Goal: Transaction & Acquisition: Book appointment/travel/reservation

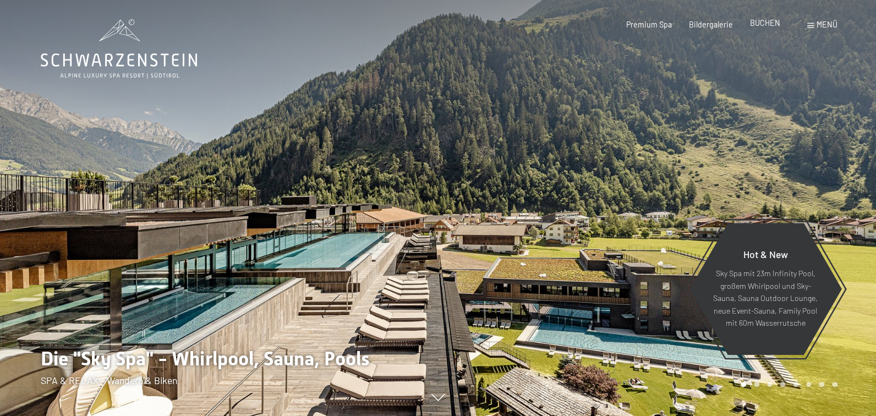
click at [755, 24] on span "BUCHEN" at bounding box center [765, 22] width 30 height 9
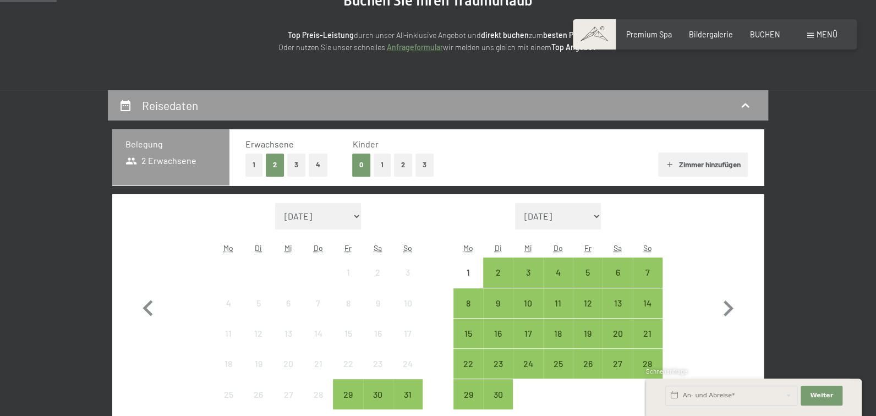
scroll to position [220, 0]
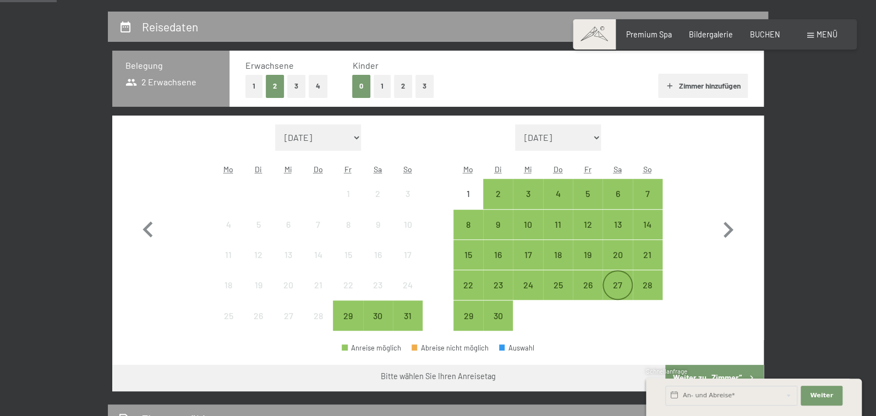
click at [615, 308] on div "27" at bounding box center [618, 295] width 28 height 28
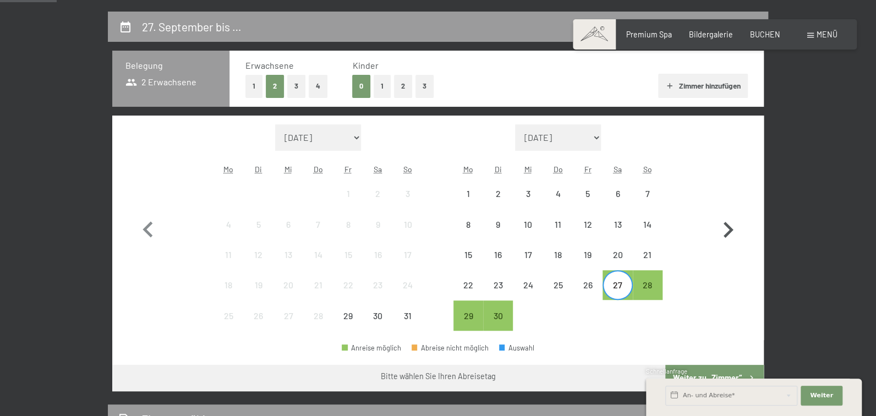
click at [723, 246] on icon "button" at bounding box center [728, 230] width 32 height 32
select select "2025-09-01"
select select "2025-10-01"
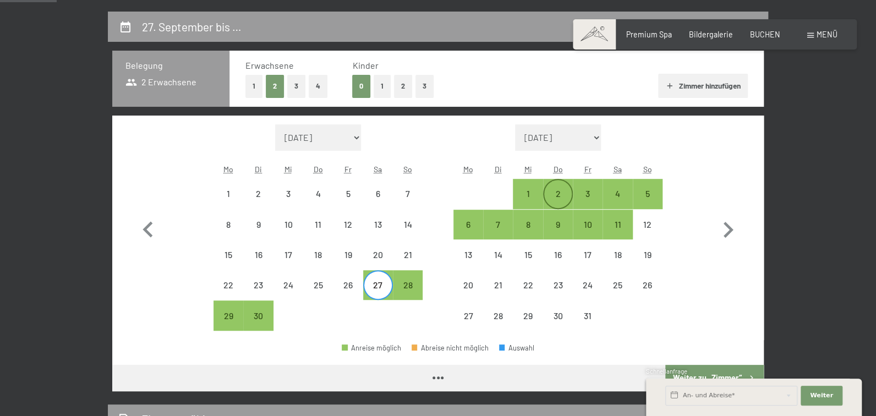
select select "2025-09-01"
select select "2025-10-01"
click at [550, 208] on div "2" at bounding box center [558, 194] width 28 height 28
select select "2025-09-01"
select select "2025-10-01"
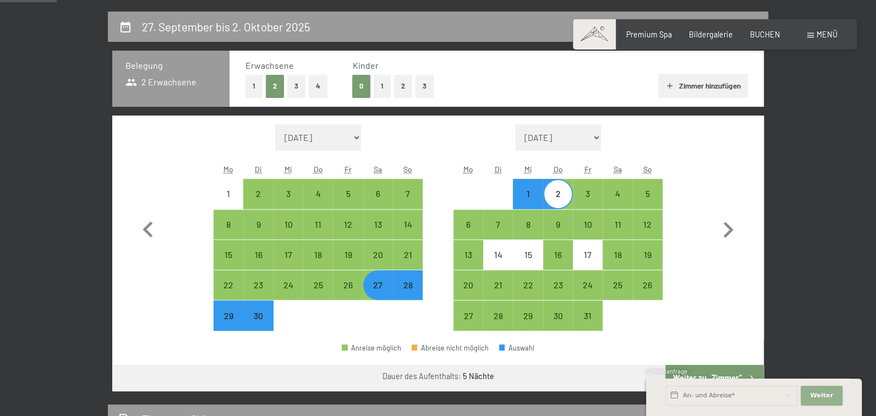
click at [827, 386] on button "Weiter Adressfelder ausblenden" at bounding box center [822, 396] width 42 height 20
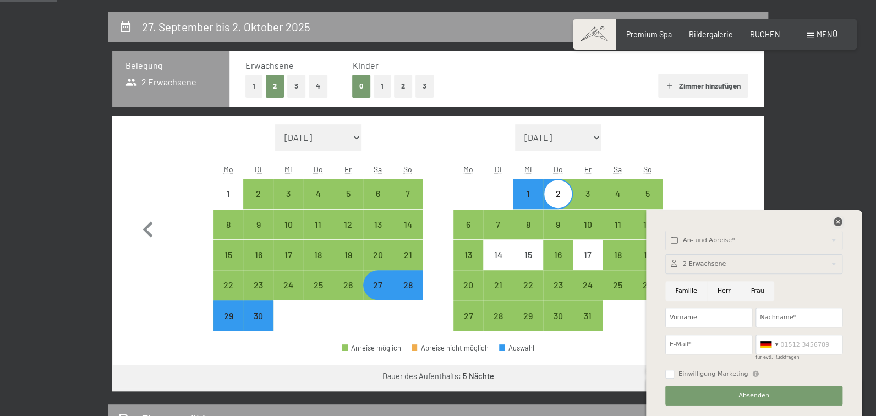
click at [834, 217] on icon at bounding box center [838, 221] width 9 height 9
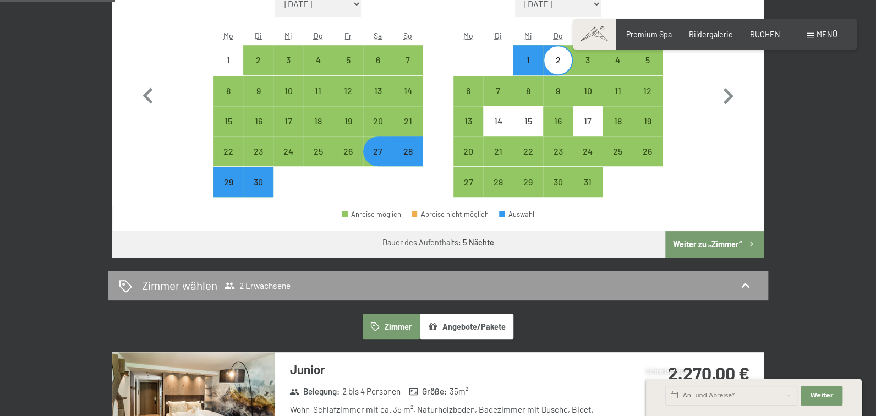
scroll to position [440, 0]
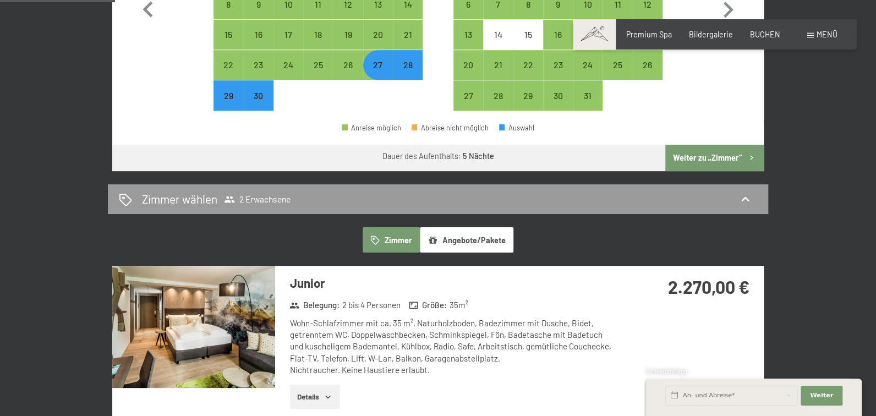
click at [691, 171] on button "Weiter zu „Zimmer“" at bounding box center [715, 158] width 99 height 26
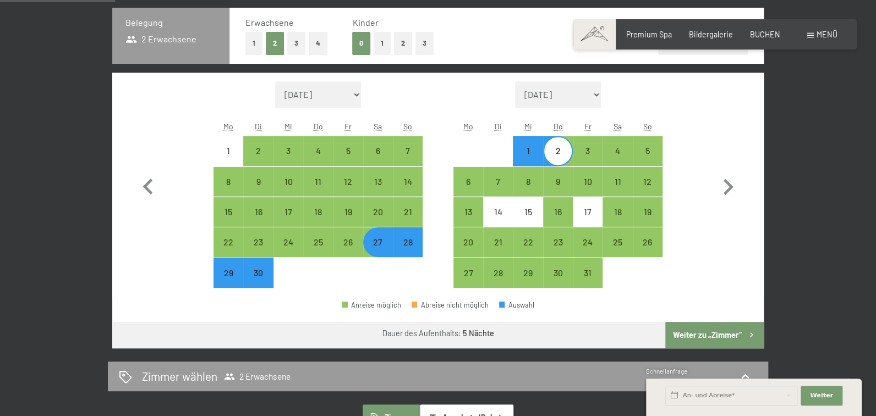
select select "[DATE]"
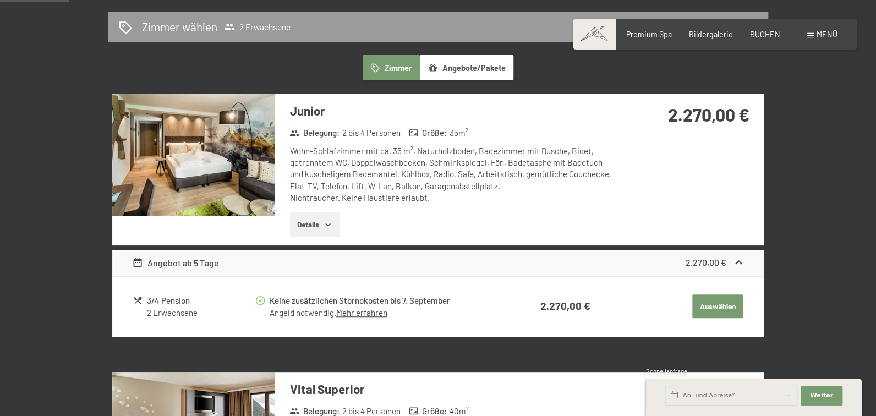
click at [260, 189] on img at bounding box center [193, 155] width 163 height 122
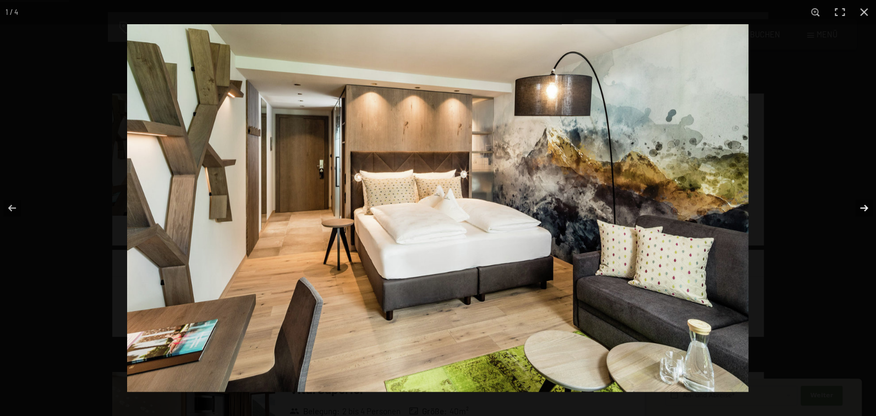
click at [866, 207] on button "button" at bounding box center [857, 208] width 39 height 55
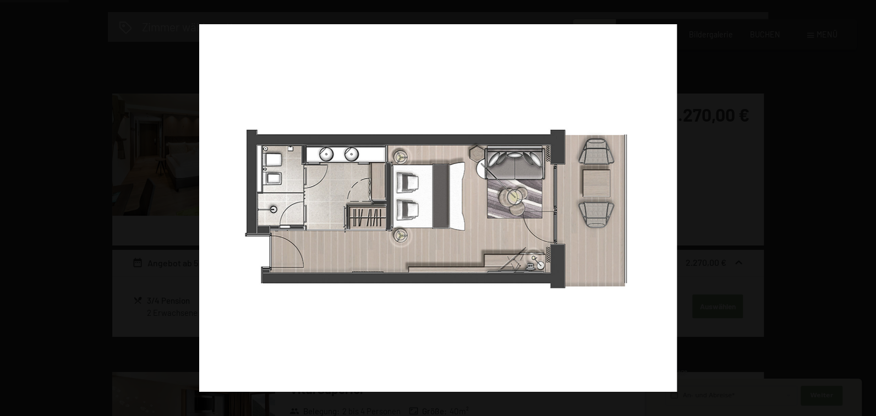
click at [866, 207] on button "button" at bounding box center [857, 208] width 39 height 55
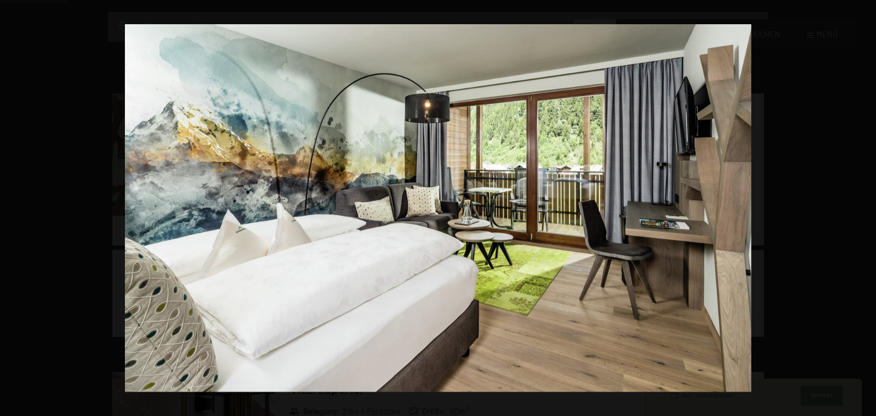
click at [866, 207] on button "button" at bounding box center [857, 208] width 39 height 55
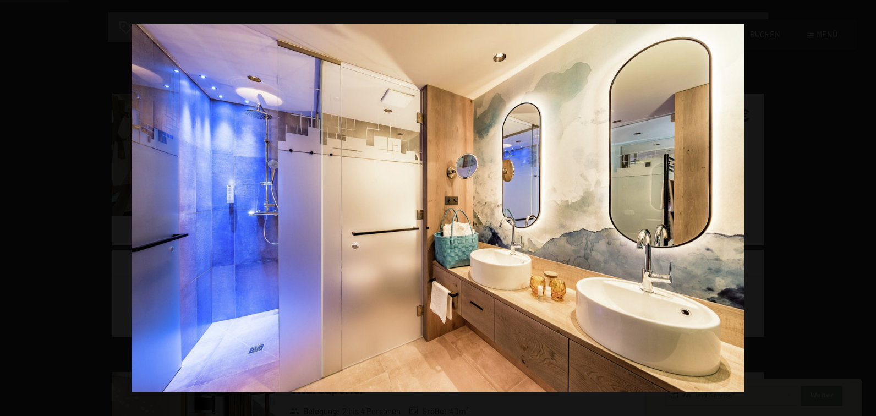
click at [866, 207] on button "button" at bounding box center [857, 208] width 39 height 55
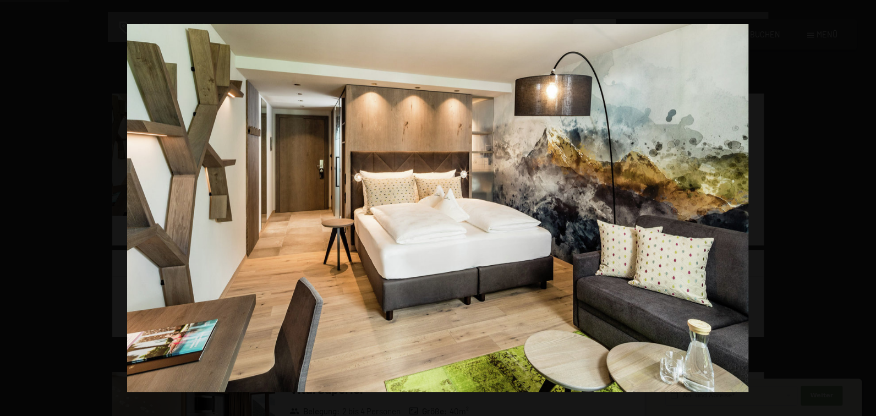
click at [866, 207] on button "button" at bounding box center [857, 208] width 39 height 55
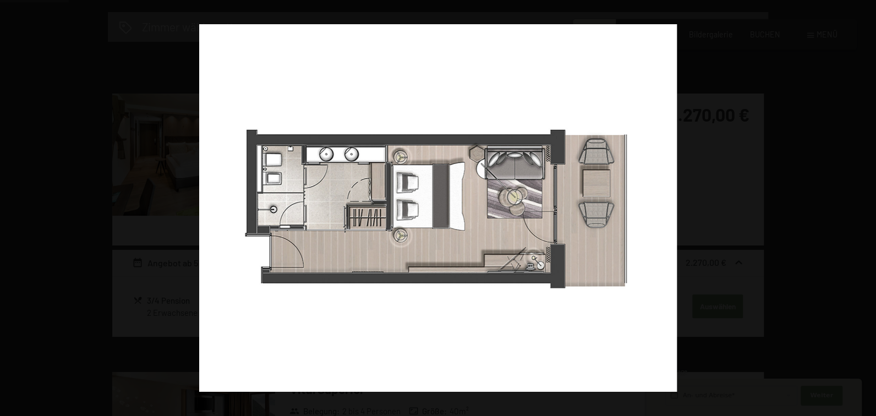
click at [866, 207] on button "button" at bounding box center [857, 208] width 39 height 55
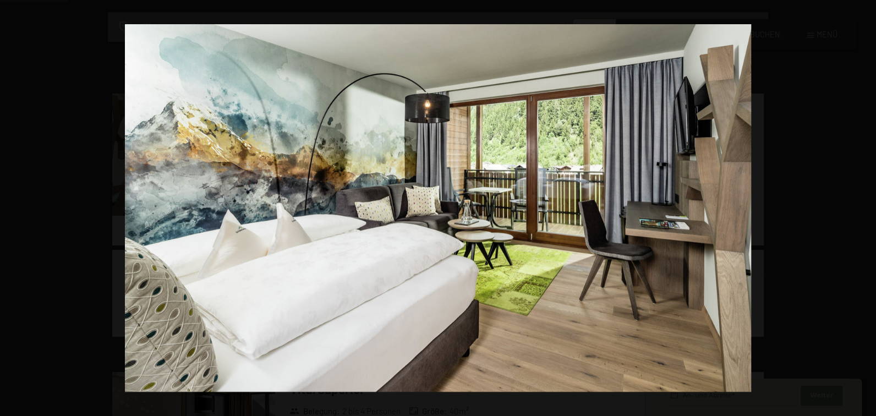
click at [866, 207] on button "button" at bounding box center [857, 208] width 39 height 55
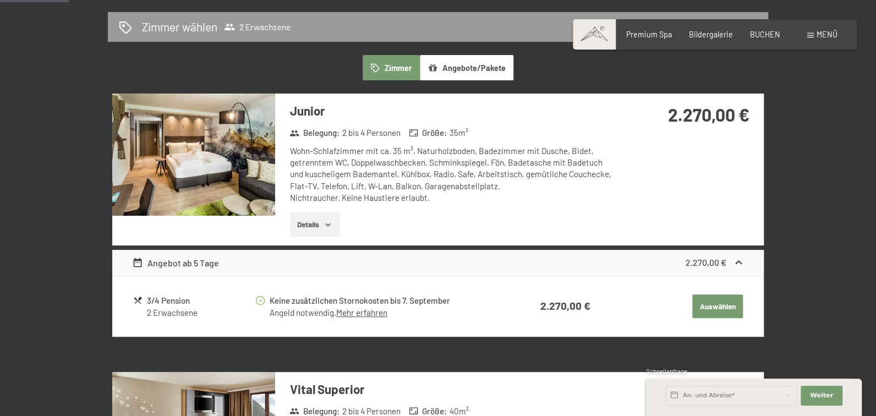
click at [0, 0] on button "button" at bounding box center [0, 0] width 0 height 0
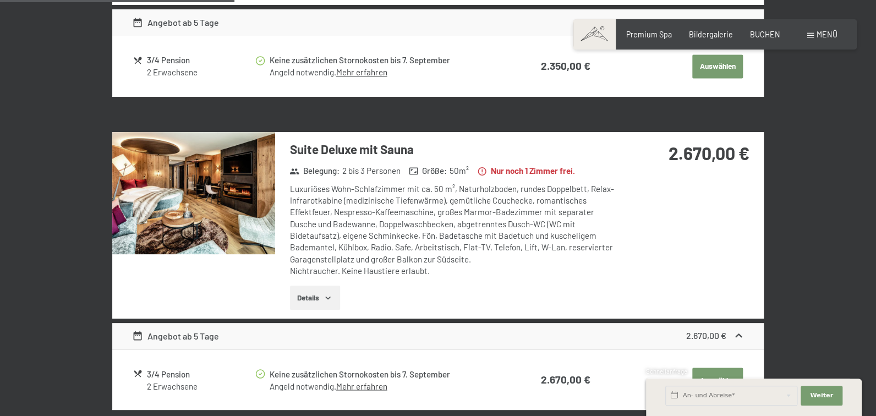
scroll to position [813, 0]
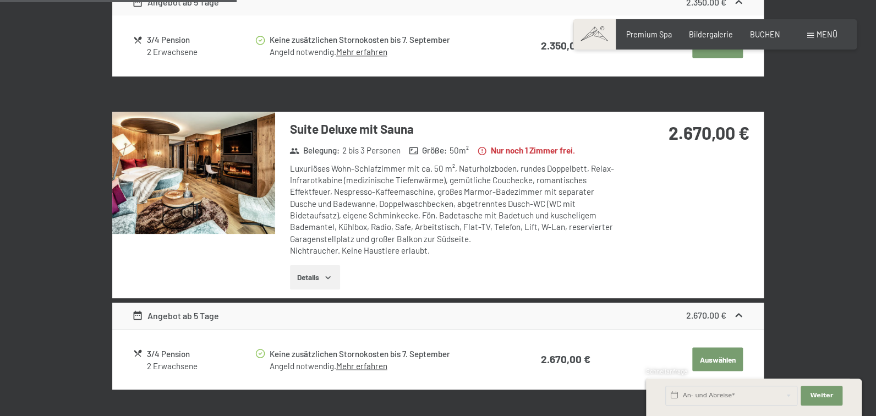
click at [249, 219] on img at bounding box center [193, 173] width 163 height 122
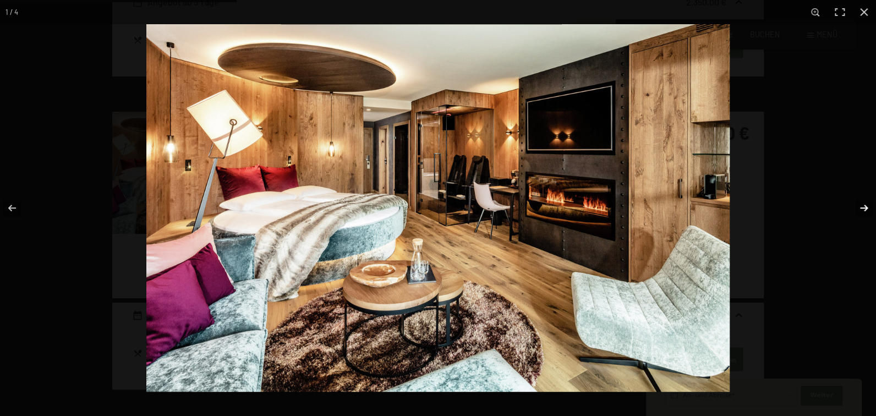
click at [858, 207] on button "button" at bounding box center [857, 208] width 39 height 55
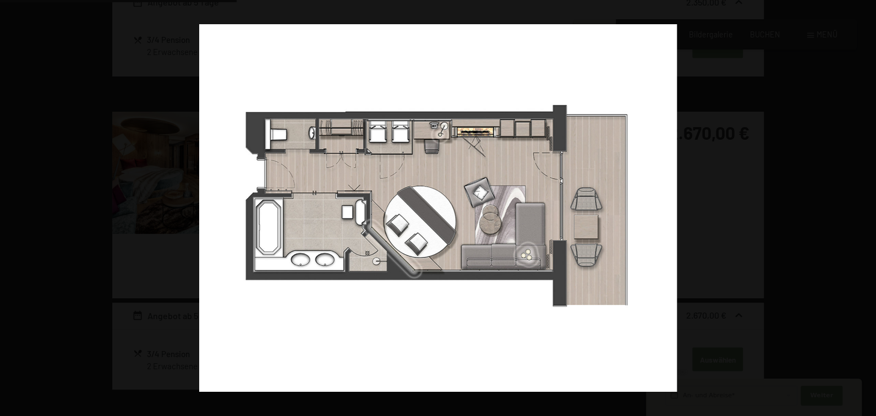
click at [858, 207] on button "button" at bounding box center [857, 208] width 39 height 55
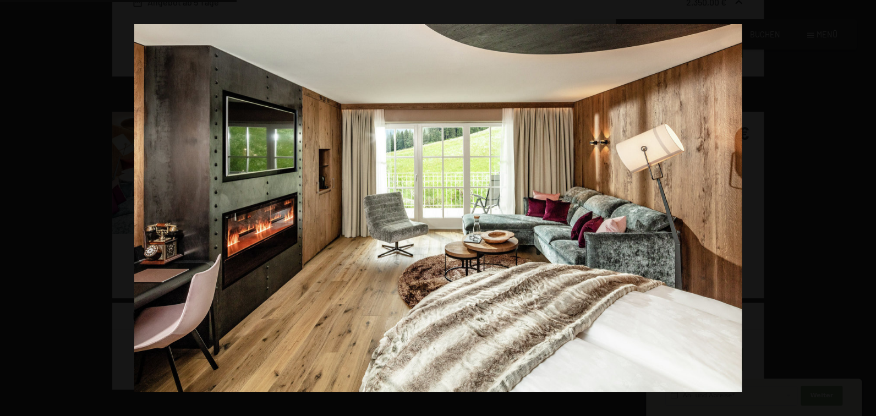
click at [858, 207] on button "button" at bounding box center [857, 208] width 39 height 55
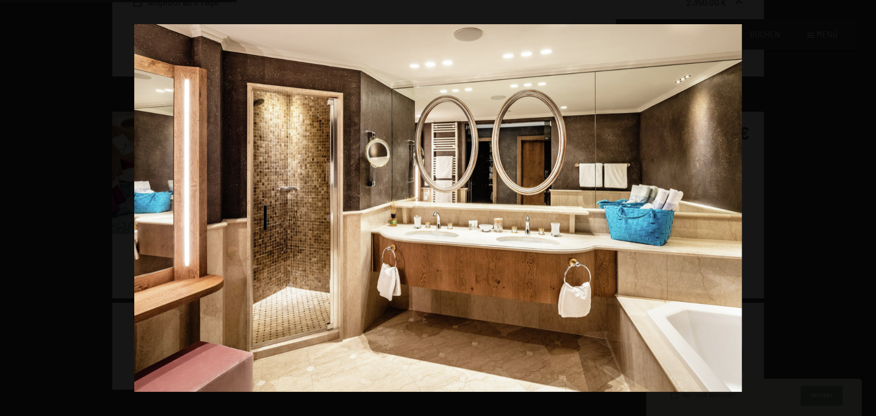
click at [858, 207] on button "button" at bounding box center [857, 208] width 39 height 55
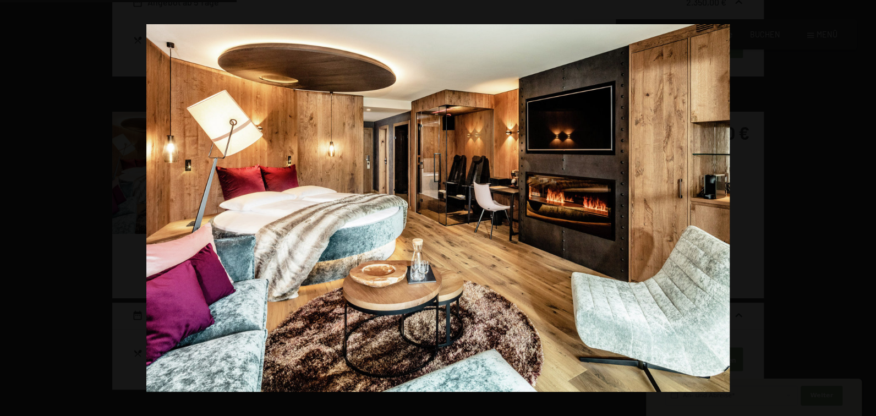
click at [858, 207] on button "button" at bounding box center [857, 208] width 39 height 55
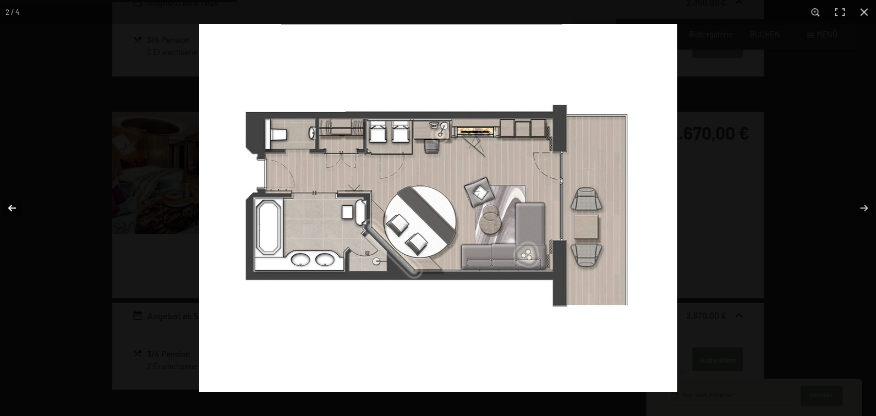
click at [20, 207] on button "button" at bounding box center [19, 208] width 39 height 55
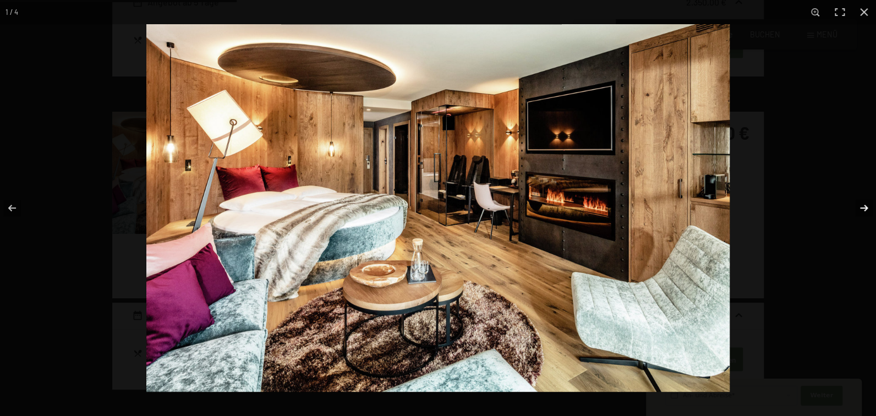
click at [864, 207] on button "button" at bounding box center [857, 208] width 39 height 55
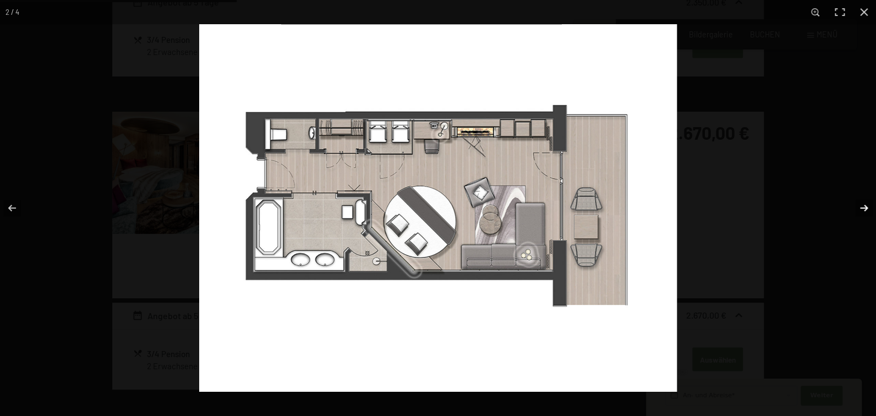
click at [864, 207] on button "button" at bounding box center [857, 208] width 39 height 55
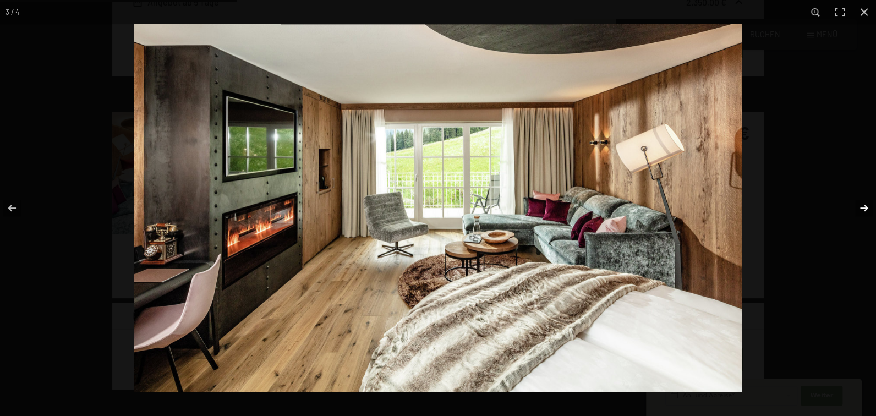
click at [864, 207] on button "button" at bounding box center [857, 208] width 39 height 55
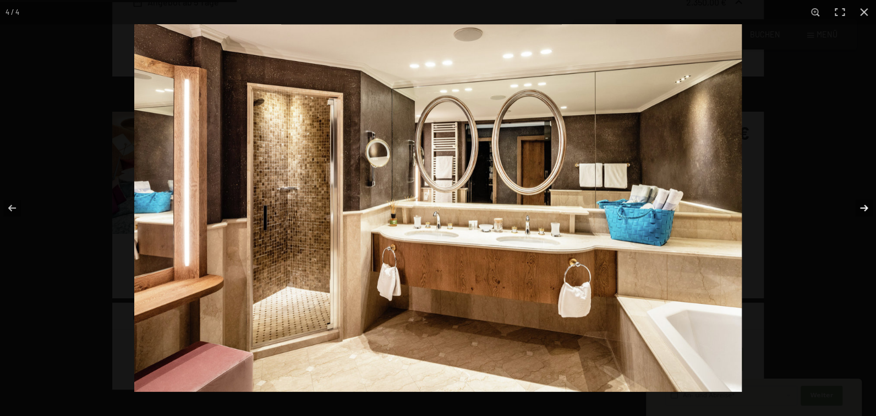
click at [864, 207] on button "button" at bounding box center [857, 208] width 39 height 55
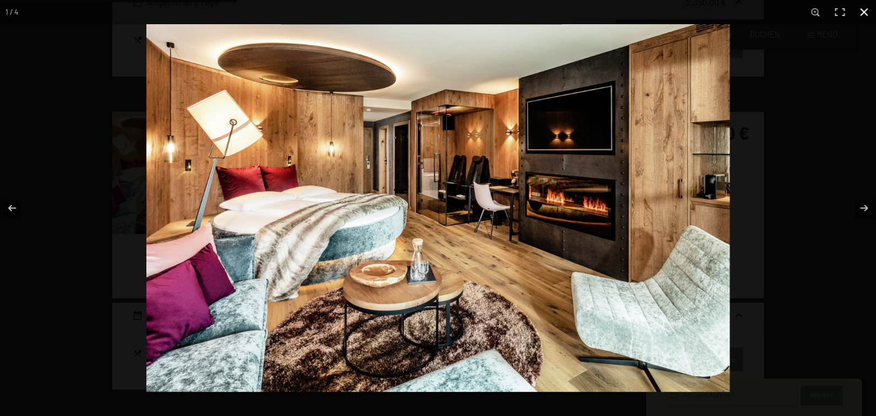
click at [869, 10] on button "button" at bounding box center [864, 12] width 24 height 24
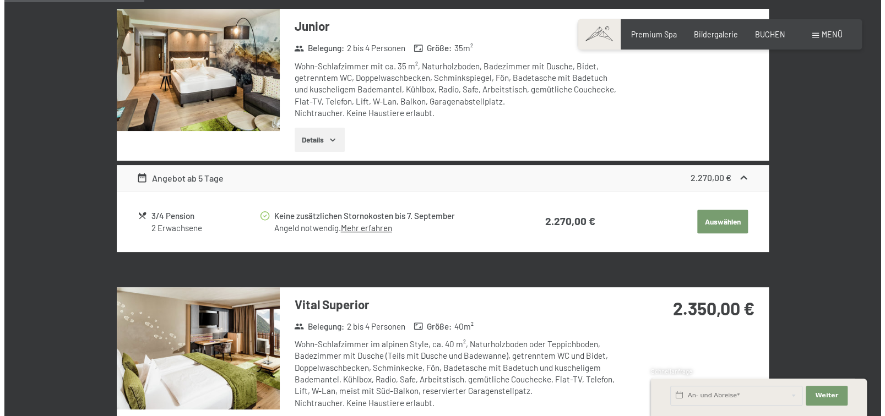
scroll to position [0, 0]
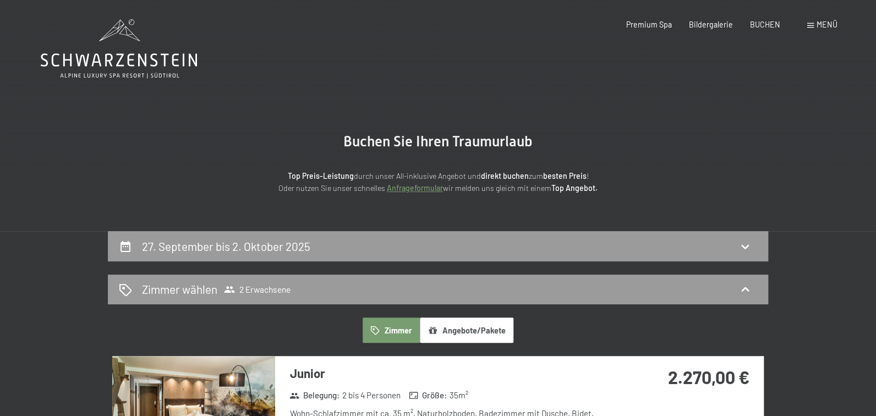
click at [797, 30] on div "Buchen Anfragen Premium Spa Bildergalerie BUCHEN Menü DE IT EN Gutschein Bilder…" at bounding box center [714, 24] width 245 height 11
click at [817, 29] on span "Menü" at bounding box center [827, 24] width 21 height 9
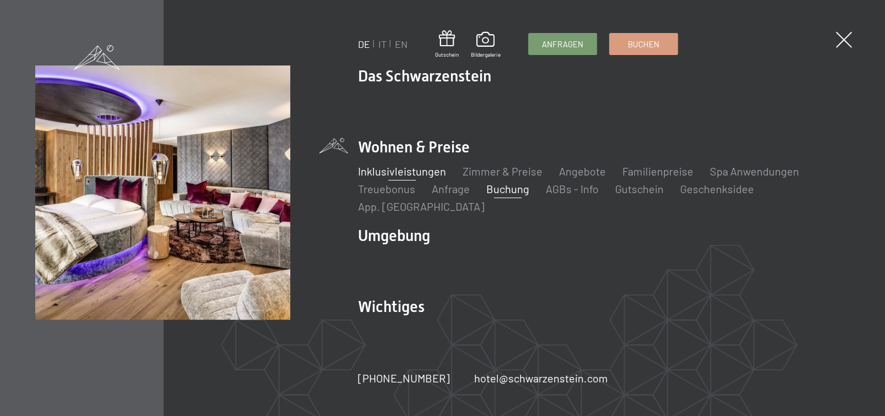
click at [406, 178] on link "Inklusivleistungen" at bounding box center [402, 171] width 88 height 13
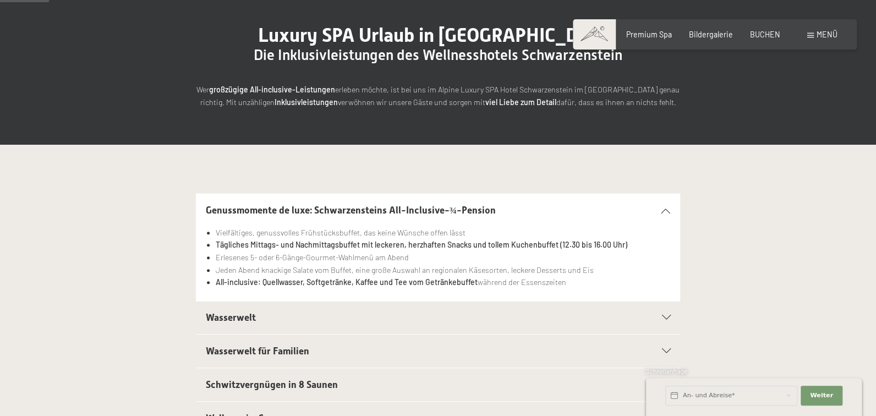
scroll to position [220, 0]
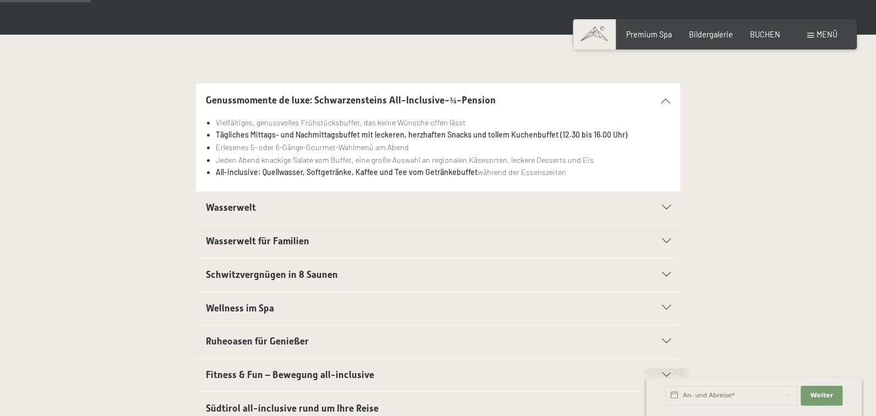
click at [670, 210] on icon at bounding box center [666, 207] width 9 height 5
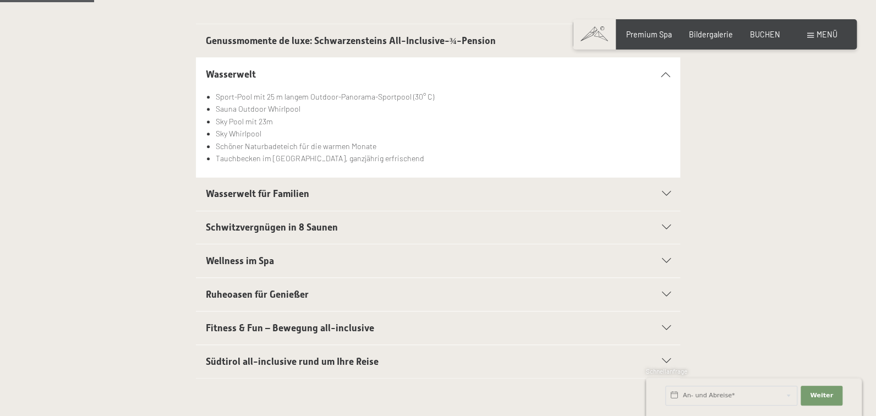
scroll to position [440, 0]
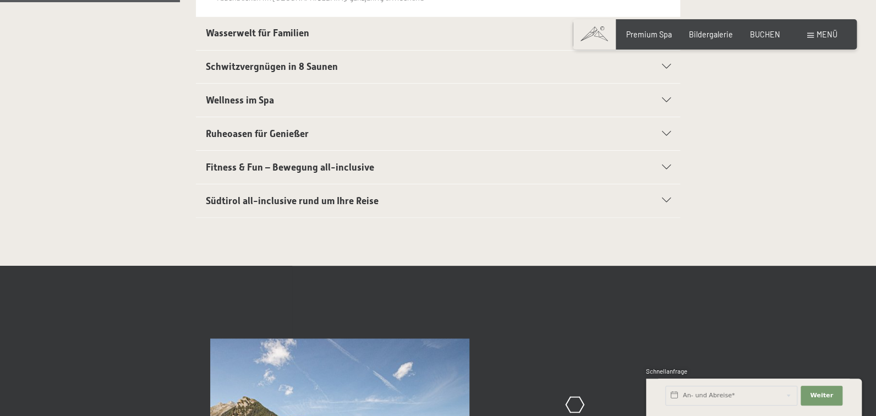
click at [671, 84] on div "Schwitzvergnügen in 8 Saunen" at bounding box center [438, 67] width 465 height 33
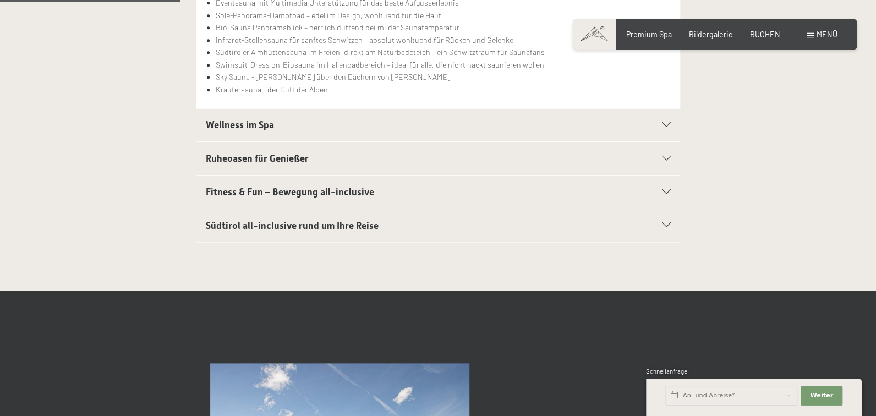
click at [671, 242] on div "Südtirol all-inclusive rund um Ihre Reise" at bounding box center [438, 225] width 465 height 33
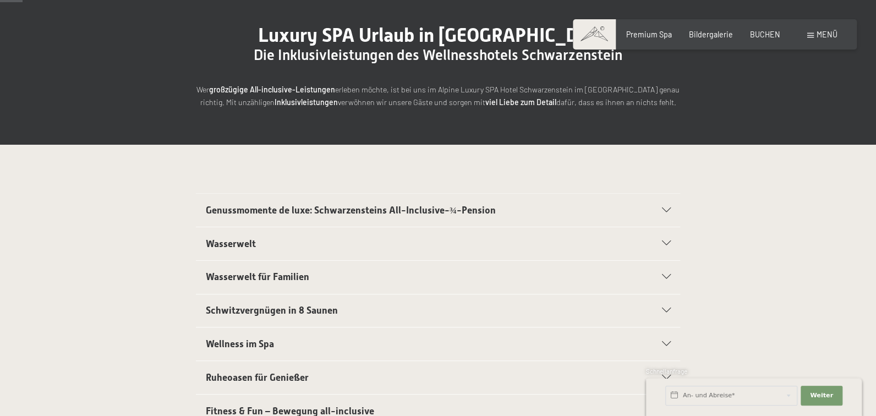
scroll to position [0, 0]
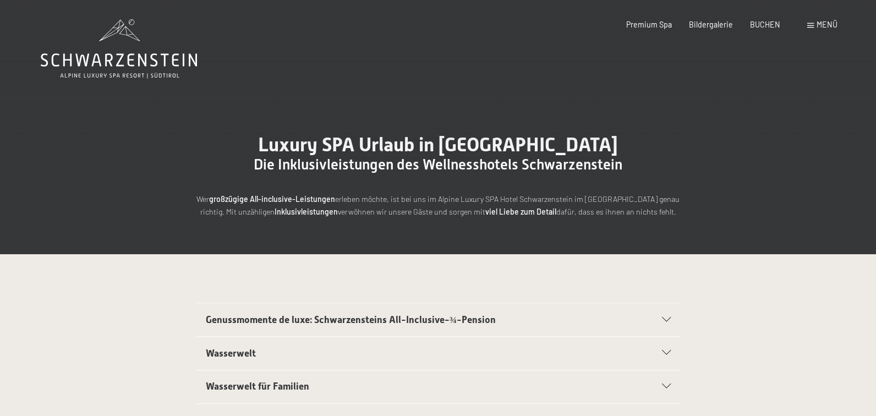
click at [808, 28] on span at bounding box center [811, 25] width 7 height 5
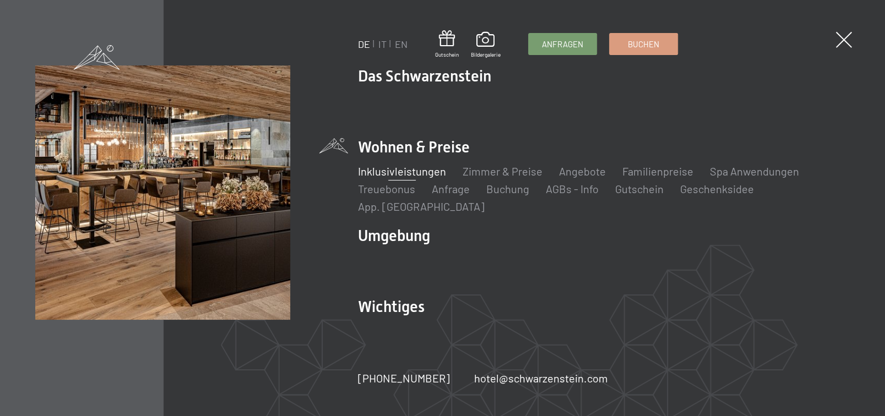
click at [838, 39] on span at bounding box center [844, 40] width 16 height 16
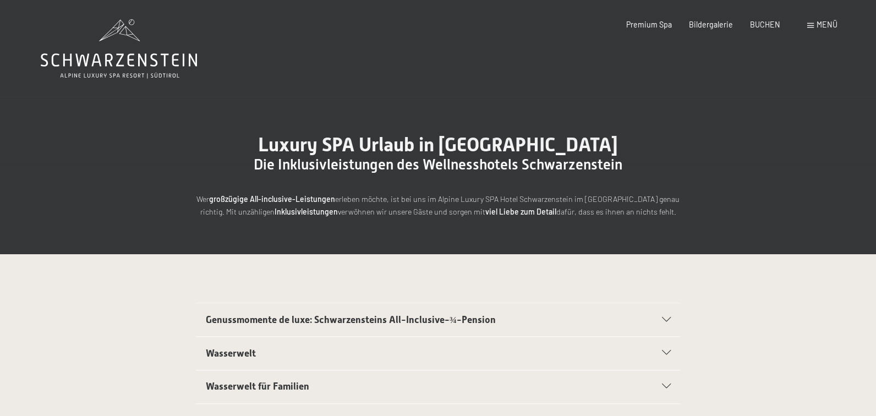
click at [154, 70] on icon at bounding box center [119, 48] width 156 height 59
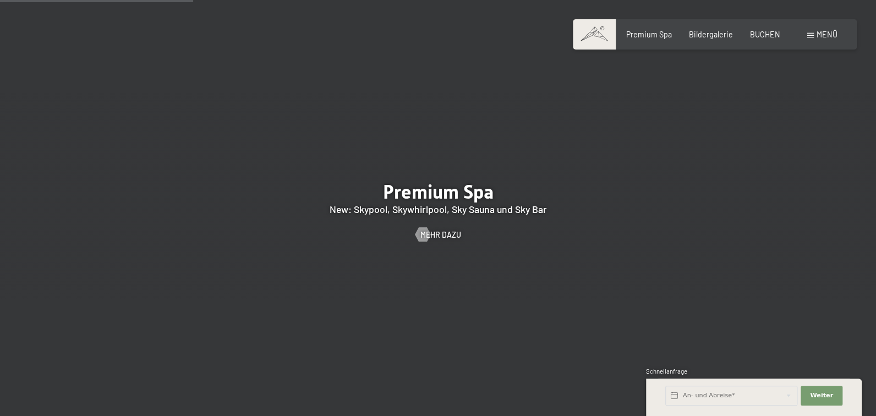
scroll to position [1431, 0]
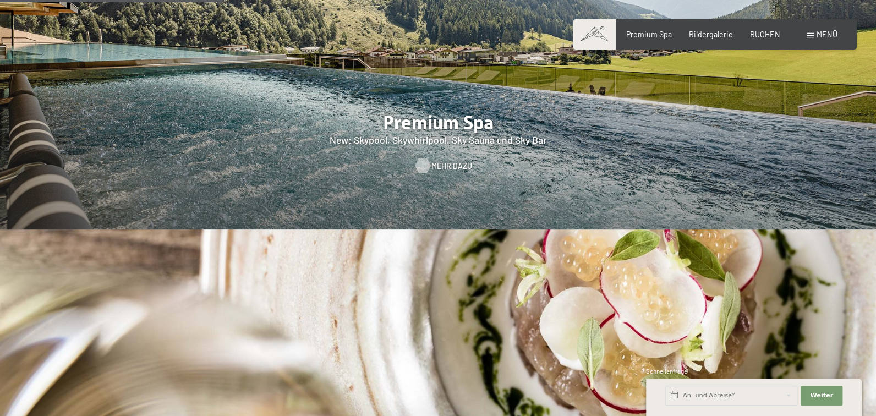
click at [427, 173] on div at bounding box center [422, 166] width 8 height 14
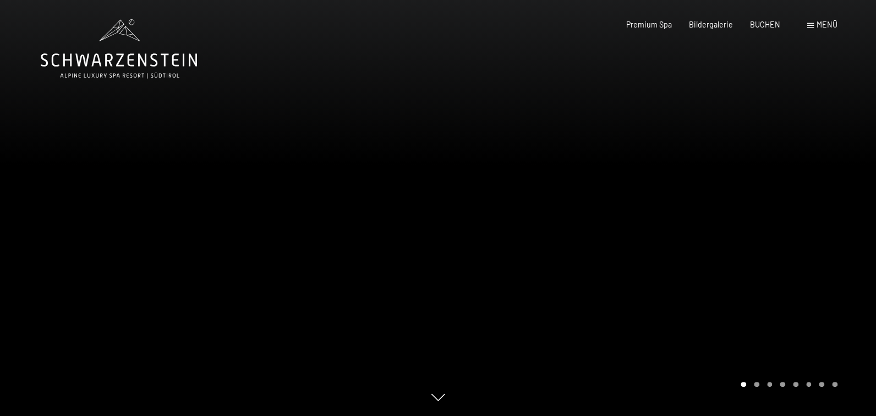
click at [509, 352] on div at bounding box center [657, 208] width 438 height 416
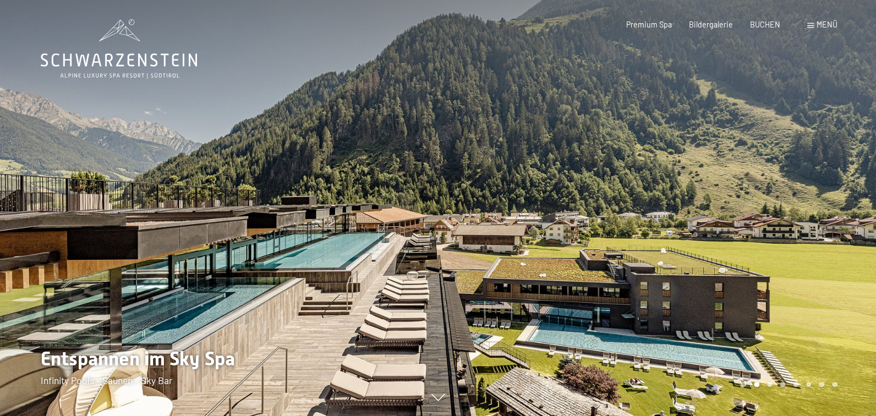
click at [509, 352] on div at bounding box center [657, 208] width 438 height 416
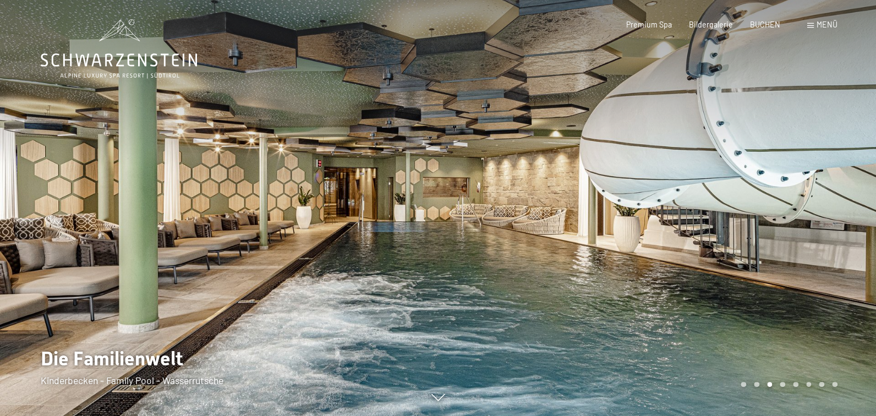
click at [509, 352] on div at bounding box center [657, 208] width 438 height 416
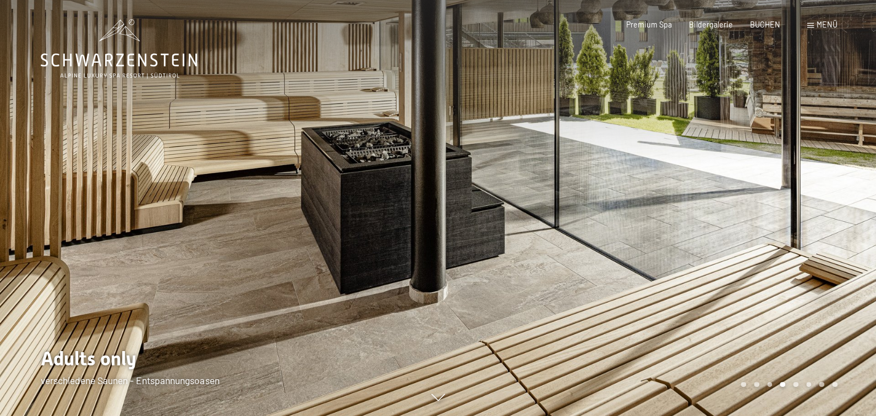
click at [509, 352] on div at bounding box center [657, 208] width 438 height 416
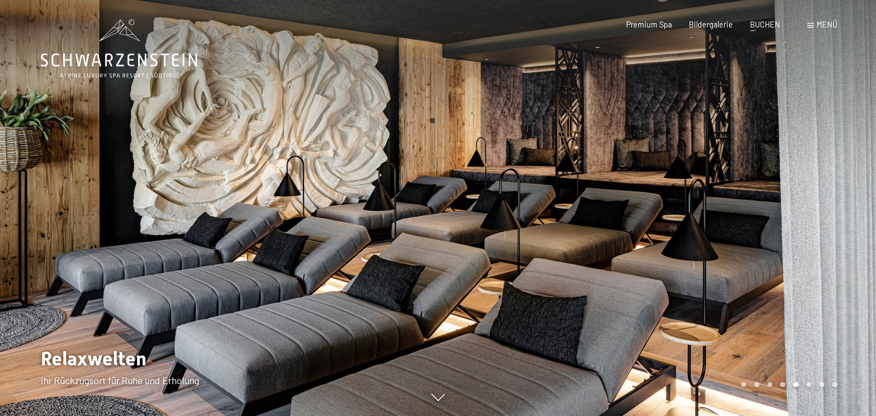
click at [509, 352] on div at bounding box center [657, 208] width 438 height 416
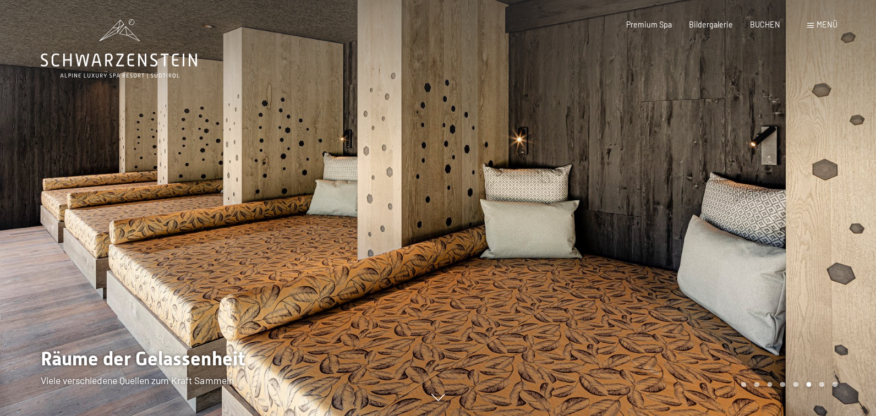
click at [509, 352] on div at bounding box center [657, 208] width 438 height 416
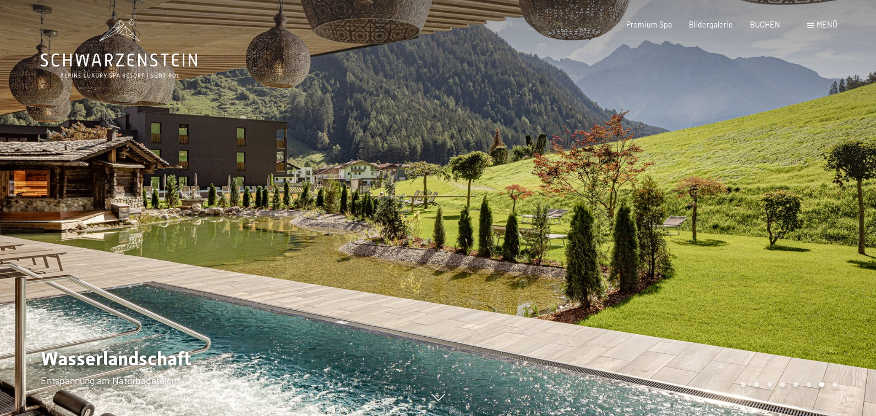
click at [509, 352] on div at bounding box center [657, 208] width 438 height 416
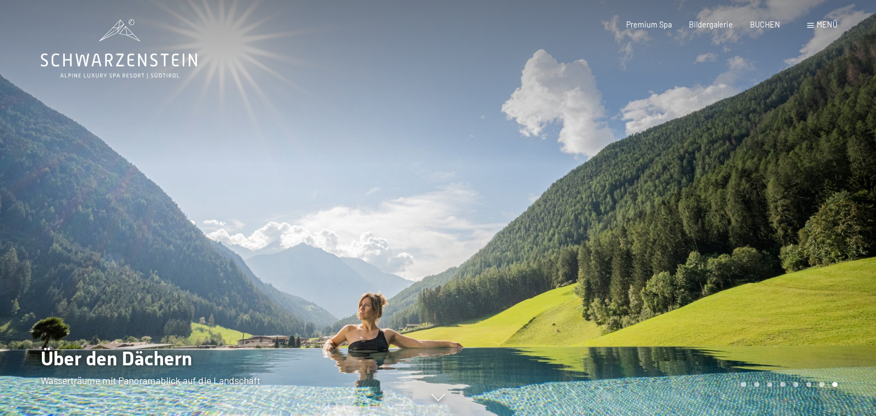
click at [509, 352] on div at bounding box center [657, 208] width 438 height 416
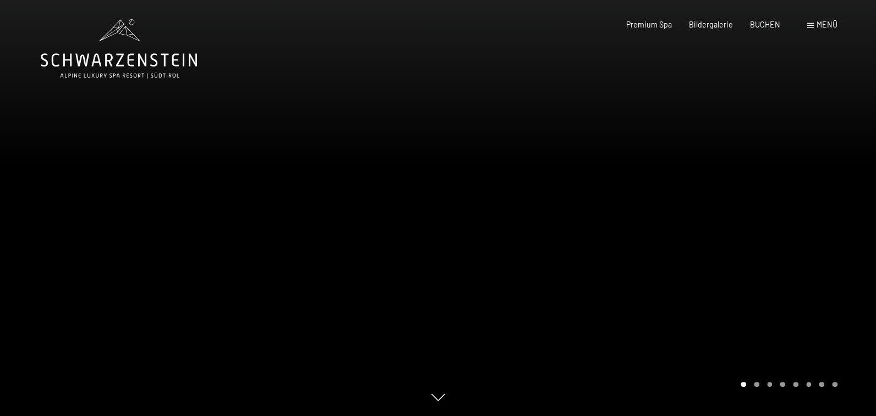
click at [452, 398] on div at bounding box center [657, 208] width 438 height 416
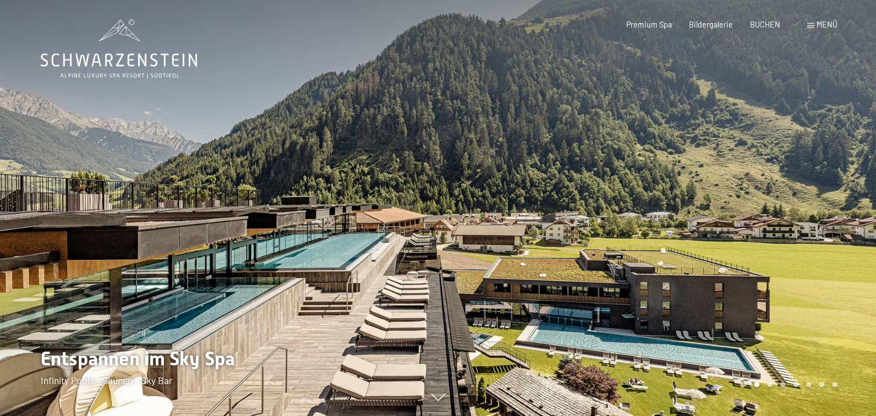
click at [438, 416] on div "2 / 8" at bounding box center [438, 416] width 794 height 0
click at [437, 398] on icon at bounding box center [439, 397] width 14 height 7
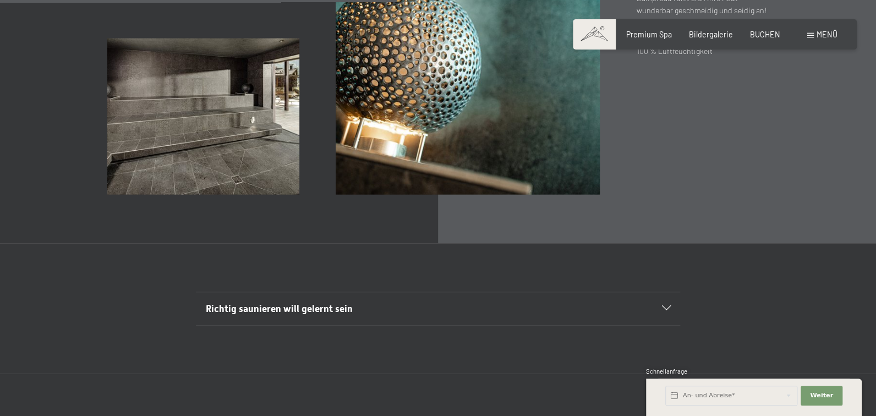
scroll to position [3360, 0]
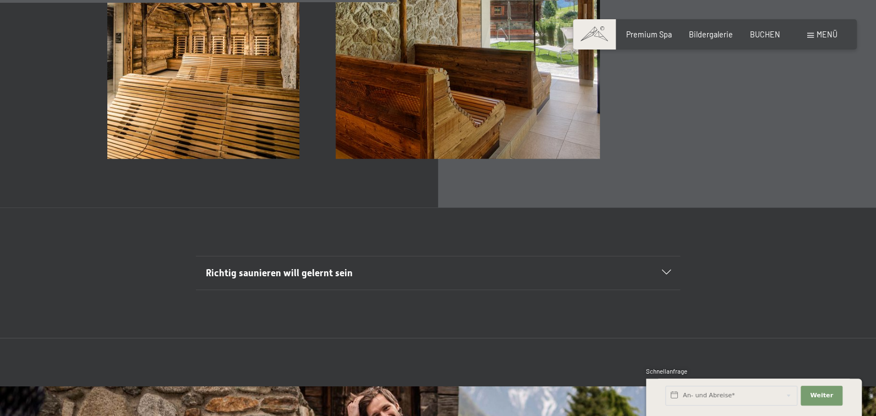
scroll to position [3470, 0]
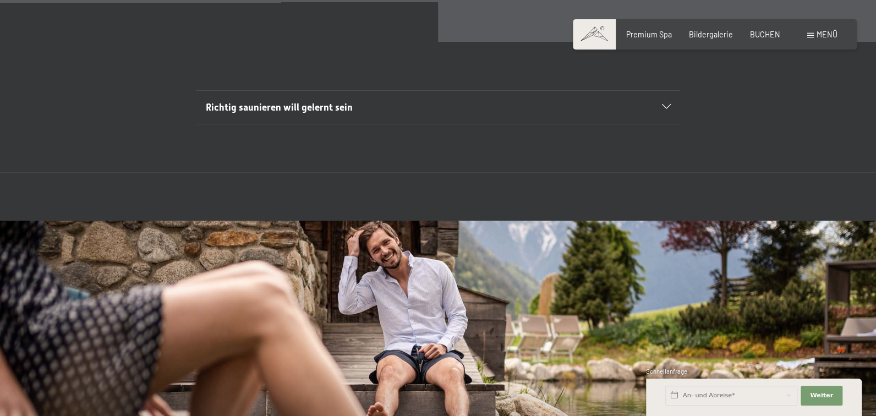
scroll to position [3690, 0]
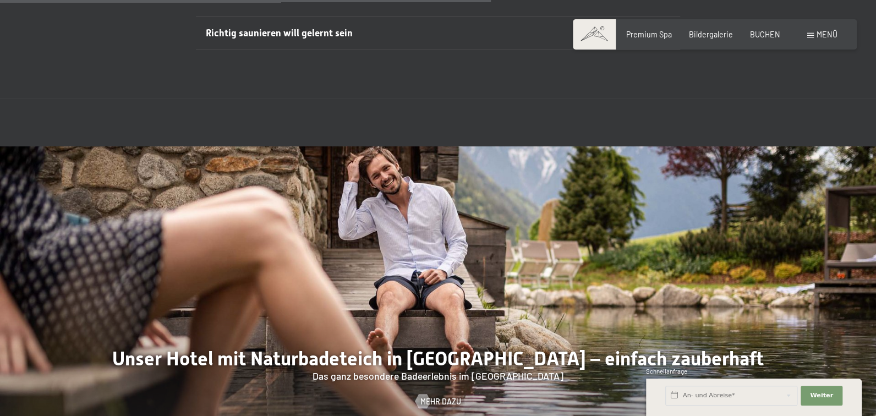
click at [670, 35] on icon at bounding box center [666, 32] width 9 height 5
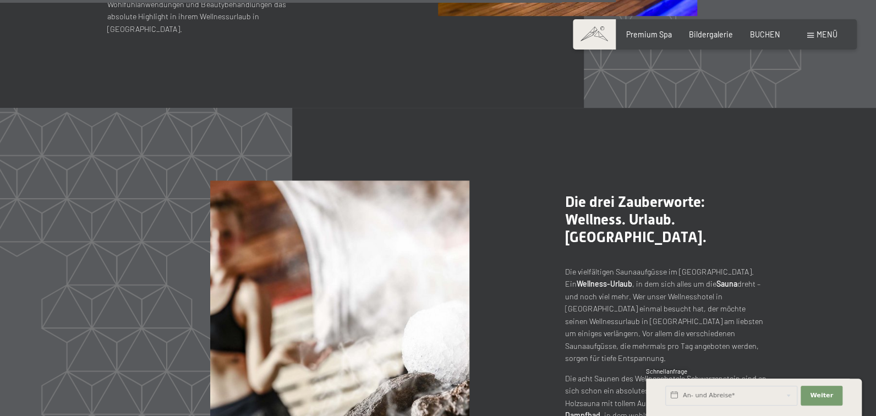
scroll to position [4681, 0]
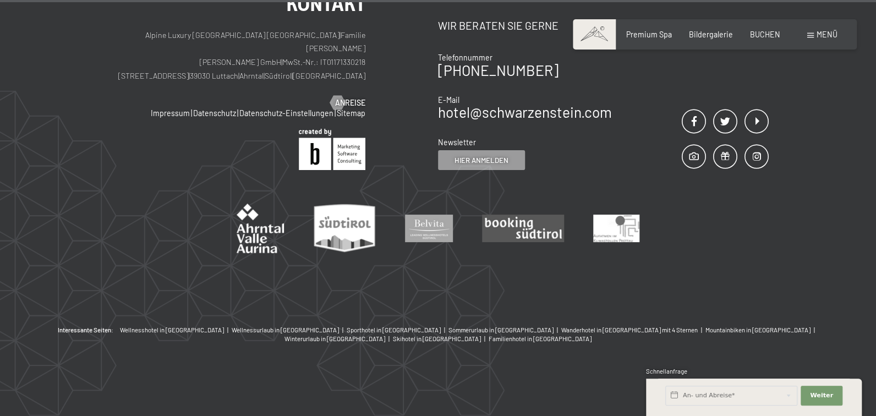
scroll to position [6759, 0]
click at [797, 40] on div "Buchen Anfragen Premium Spa Bildergalerie BUCHEN Menü DE IT EN Gutschein Bilder…" at bounding box center [714, 34] width 245 height 11
click at [808, 38] on span at bounding box center [811, 35] width 7 height 5
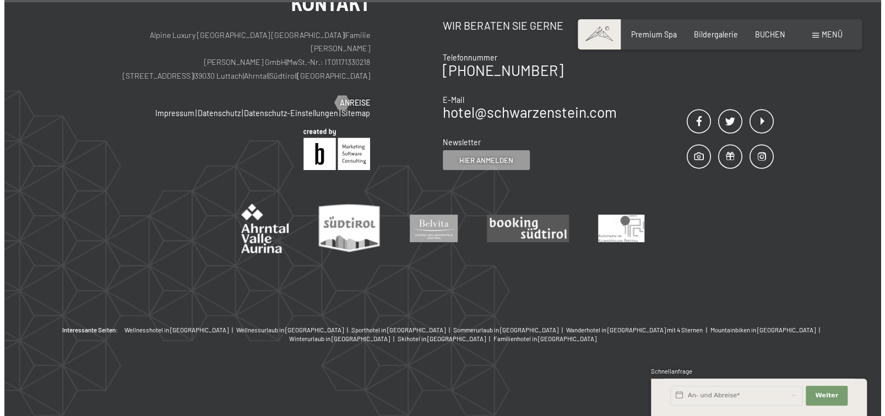
scroll to position [6777, 0]
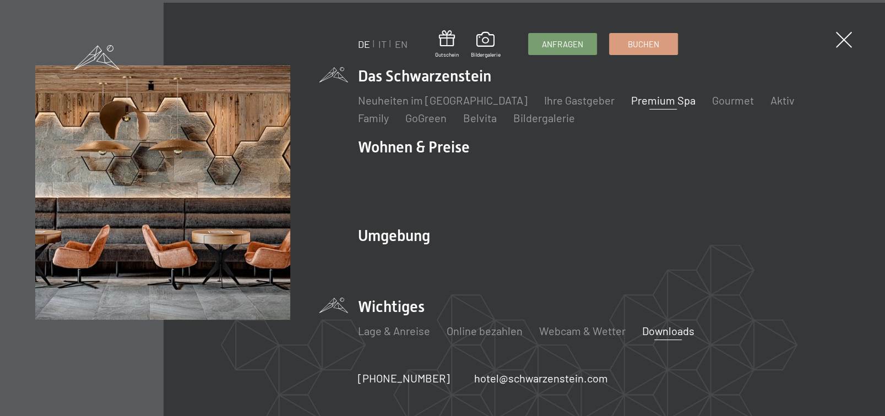
click at [672, 324] on link "Downloads" at bounding box center [668, 330] width 52 height 13
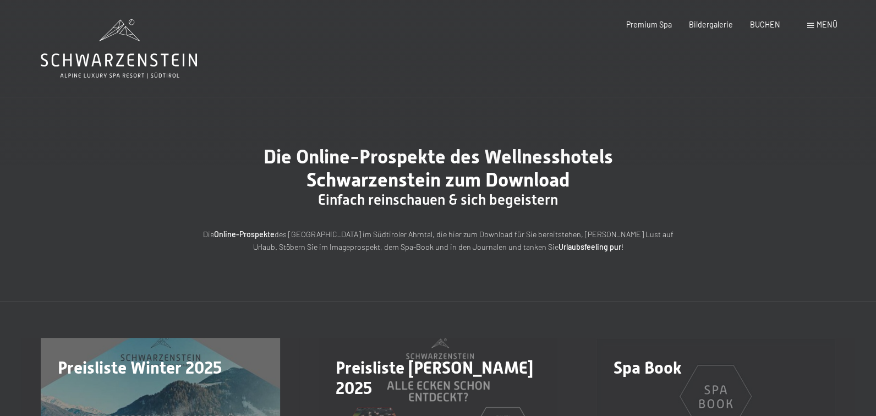
click at [122, 73] on icon at bounding box center [119, 48] width 156 height 59
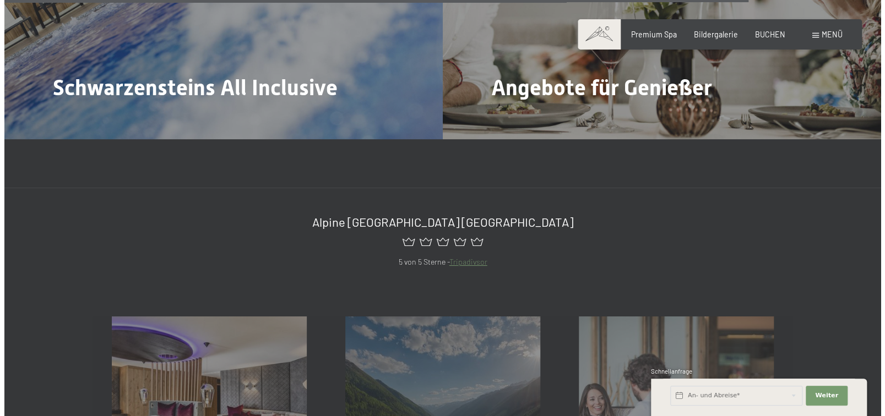
scroll to position [4247, 0]
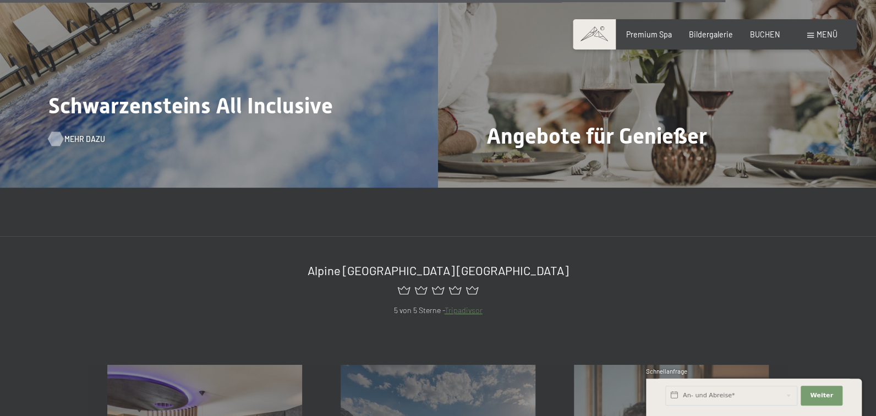
click at [90, 145] on span "Mehr dazu" at bounding box center [84, 139] width 41 height 11
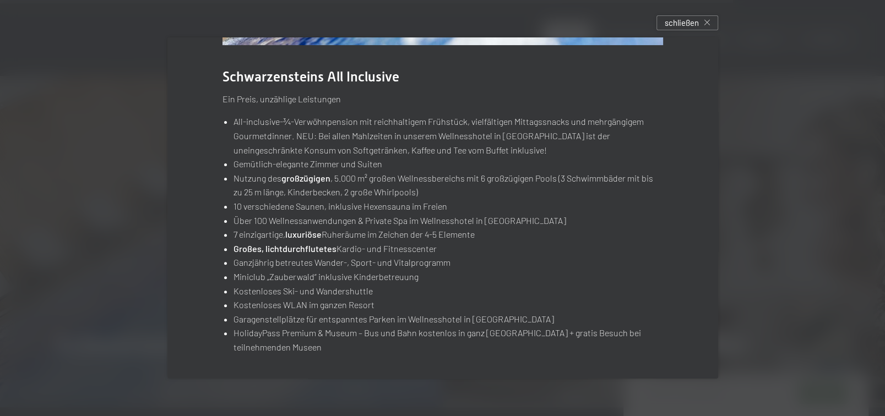
scroll to position [0, 0]
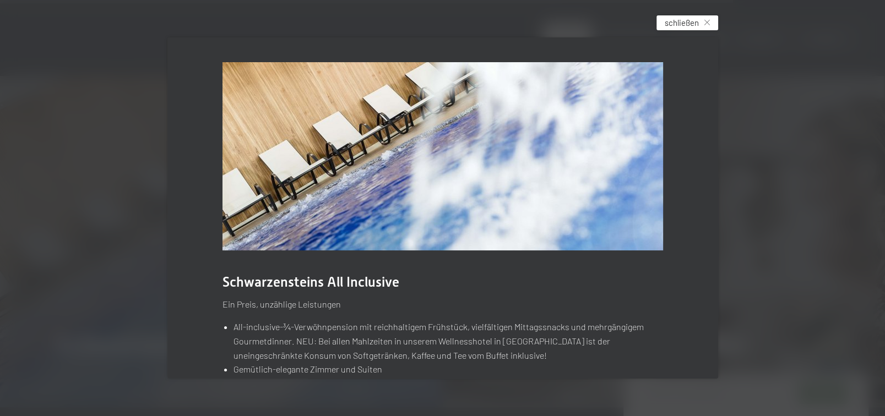
click at [708, 24] on icon at bounding box center [707, 23] width 6 height 6
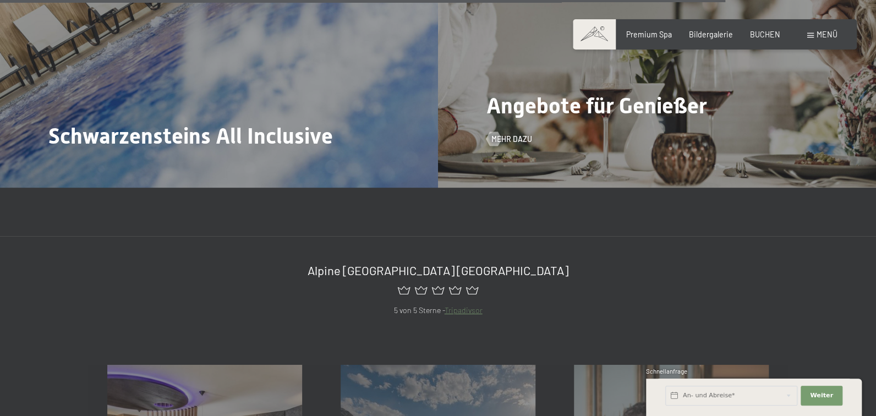
click at [608, 118] on span "Angebote für Genießer" at bounding box center [597, 105] width 221 height 25
click at [519, 145] on span "Mehr dazu" at bounding box center [523, 139] width 41 height 11
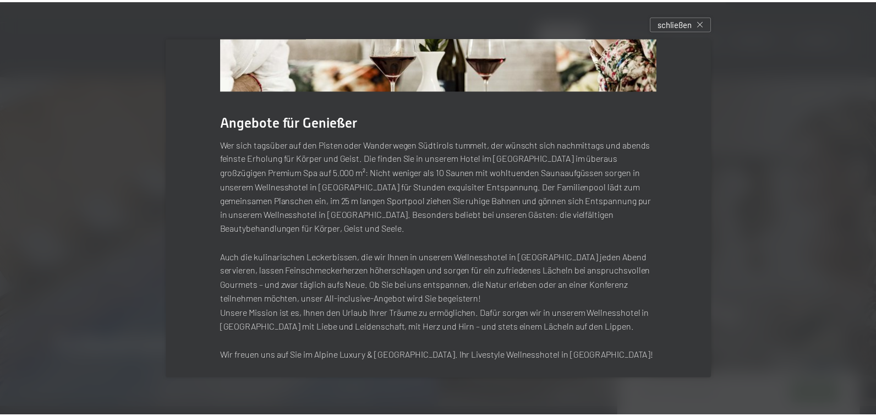
scroll to position [182, 0]
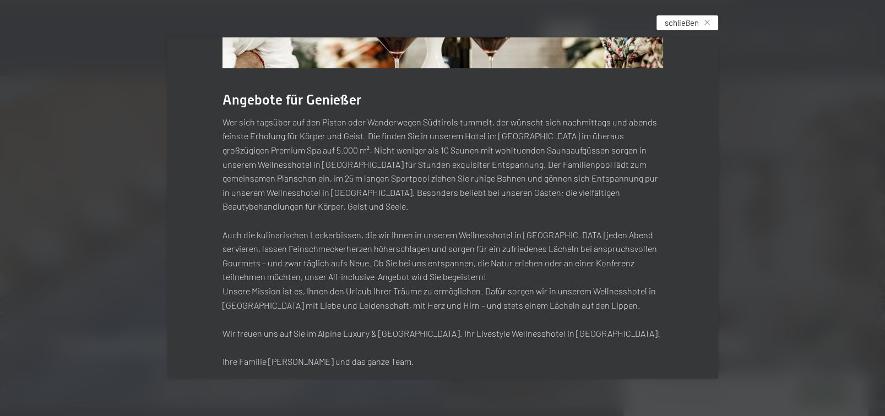
click at [702, 21] on div "schließen" at bounding box center [687, 22] width 62 height 15
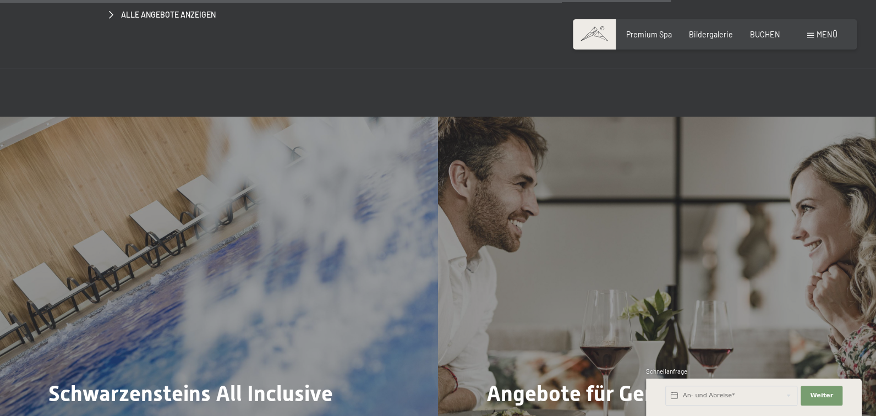
scroll to position [3807, 0]
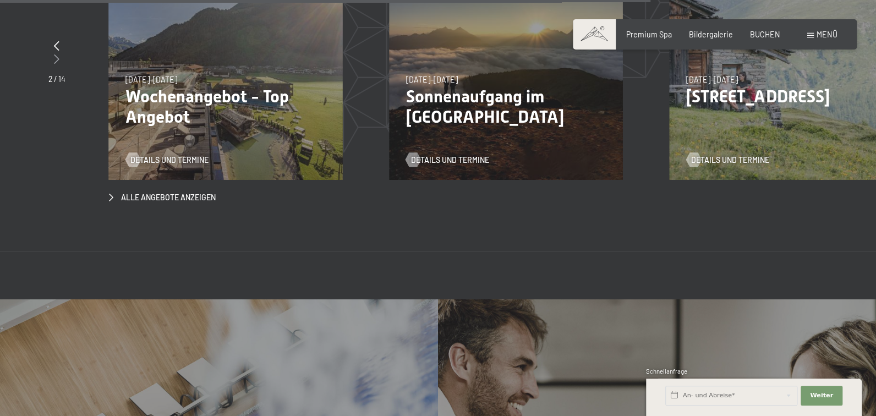
click at [55, 67] on div at bounding box center [56, 60] width 17 height 14
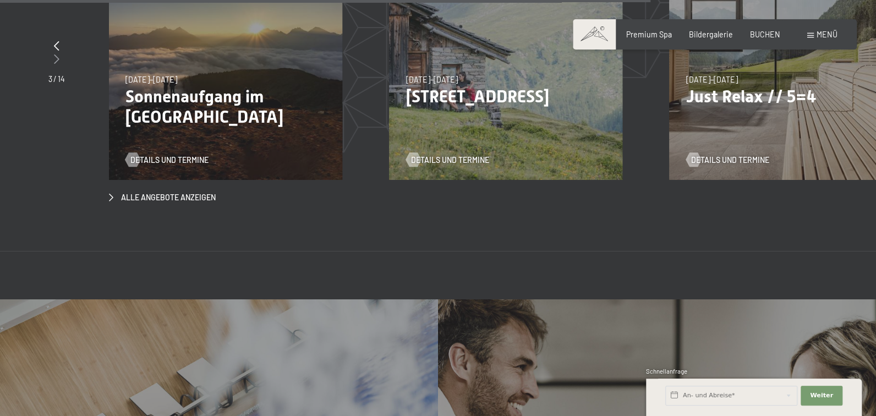
click at [55, 64] on icon at bounding box center [57, 59] width 6 height 10
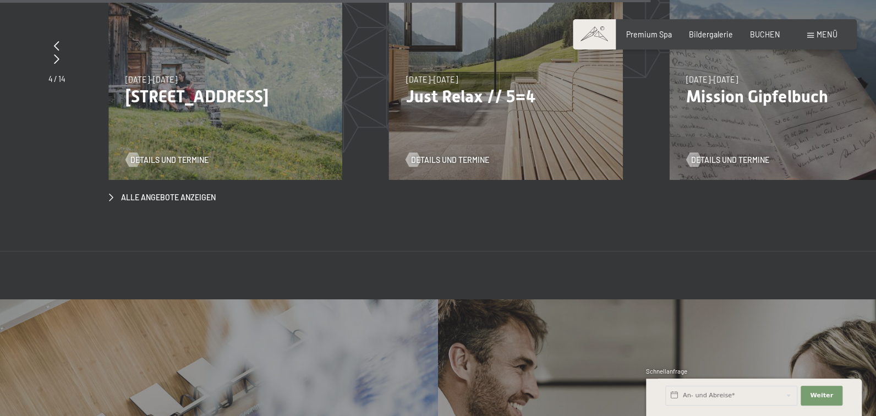
click at [493, 179] on div "07.09.–03.10.2025 21.12.–26.12.2025 11.01.–23.01.2026 08.03.–27.03.2026 08.11.–…" at bounding box center [505, 62] width 233 height 233
click at [473, 166] on span "Details und Termine" at bounding box center [461, 160] width 78 height 11
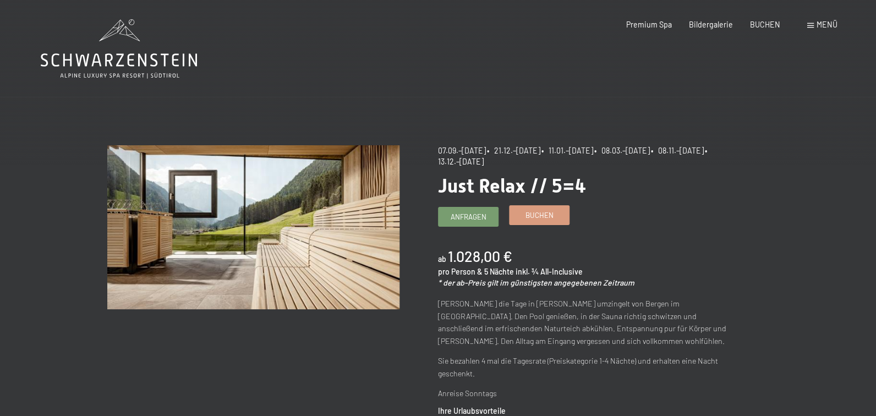
click at [569, 224] on link "Buchen" at bounding box center [539, 215] width 59 height 18
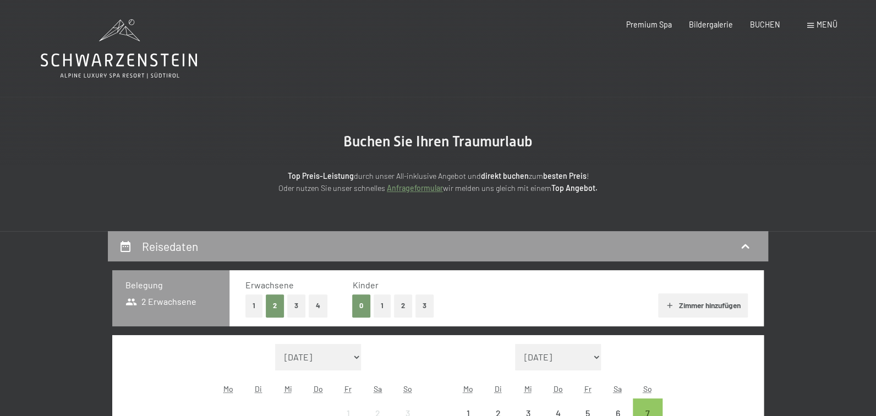
select select "[DATE]"
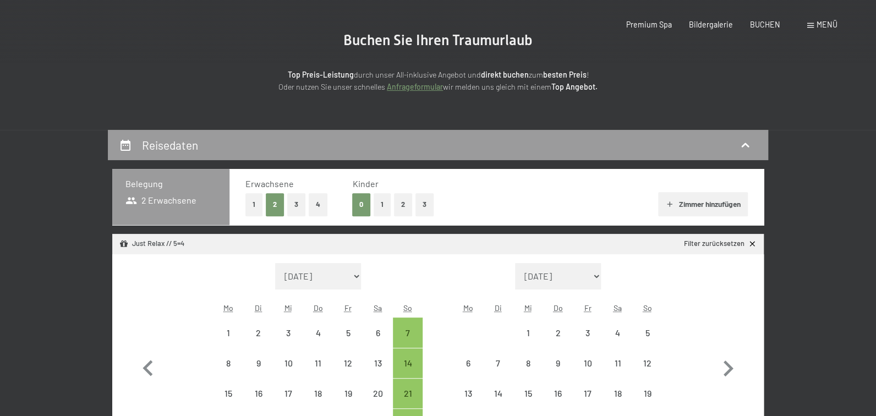
select select "[DATE]"
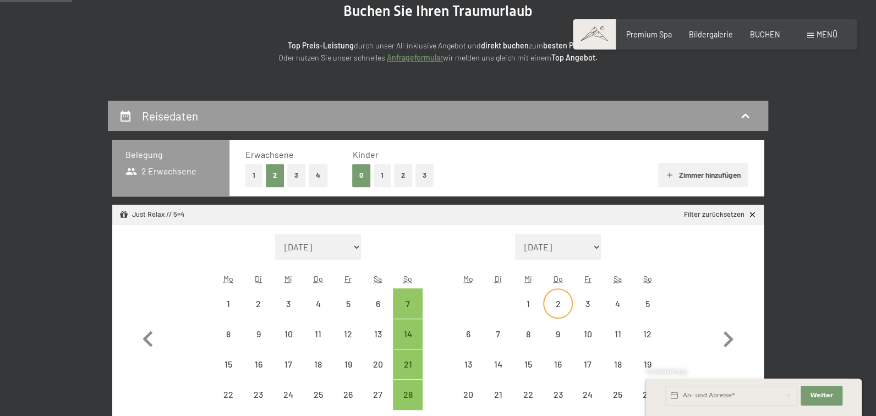
scroll to position [220, 0]
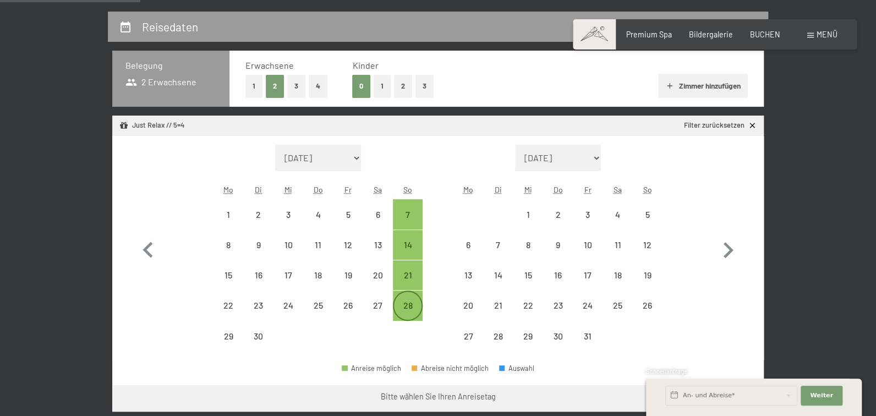
click at [419, 329] on div "28" at bounding box center [408, 315] width 28 height 28
select select "[DATE]"
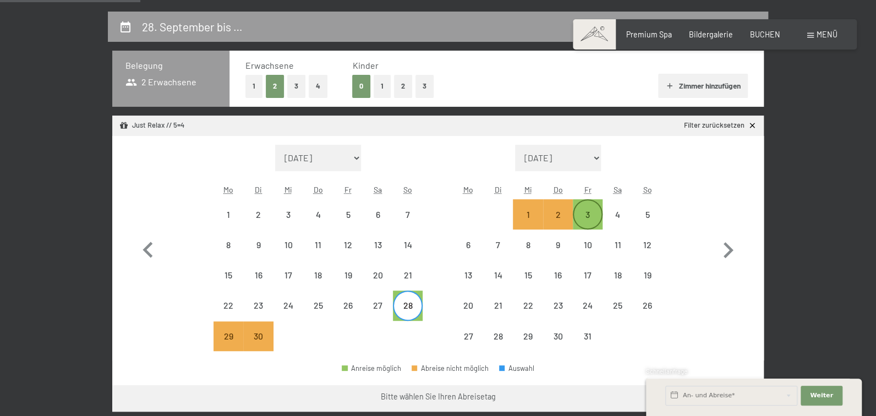
click at [592, 238] on div "3" at bounding box center [588, 224] width 28 height 28
select select "[DATE]"
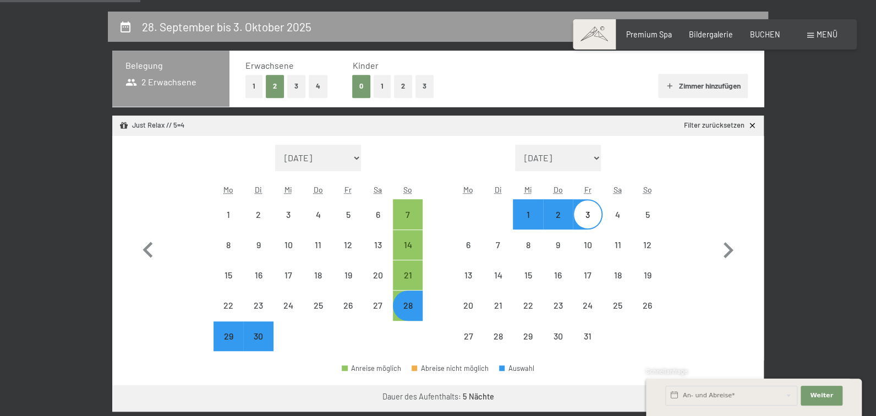
select select "[DATE]"
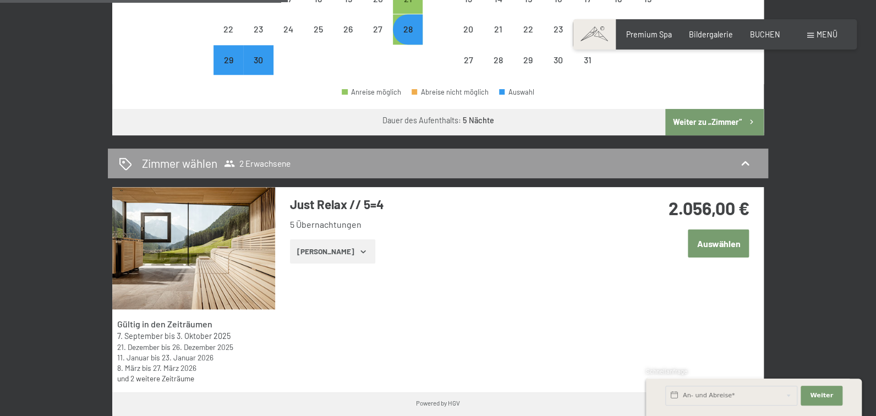
scroll to position [550, 0]
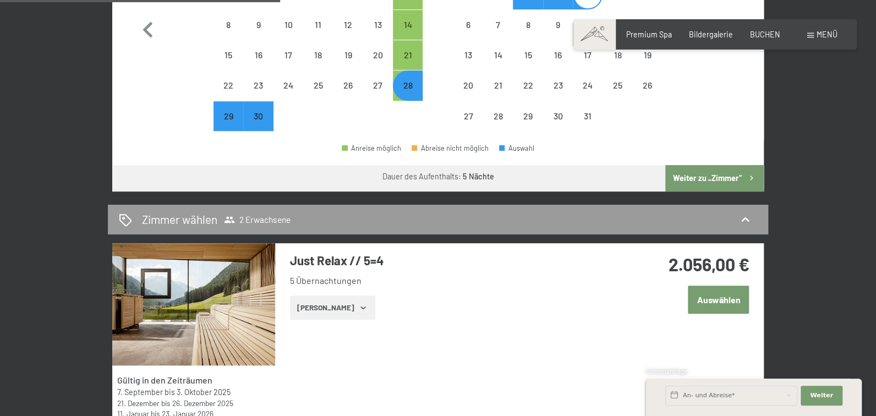
click at [713, 192] on button "Weiter zu „Zimmer“" at bounding box center [715, 178] width 99 height 26
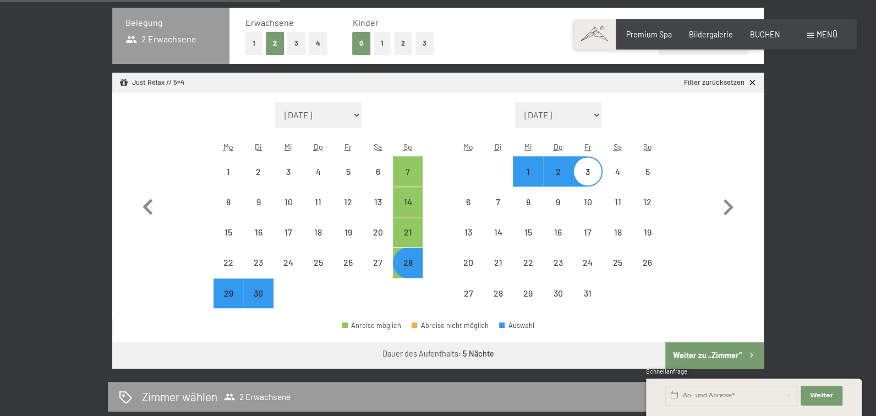
select select "[DATE]"
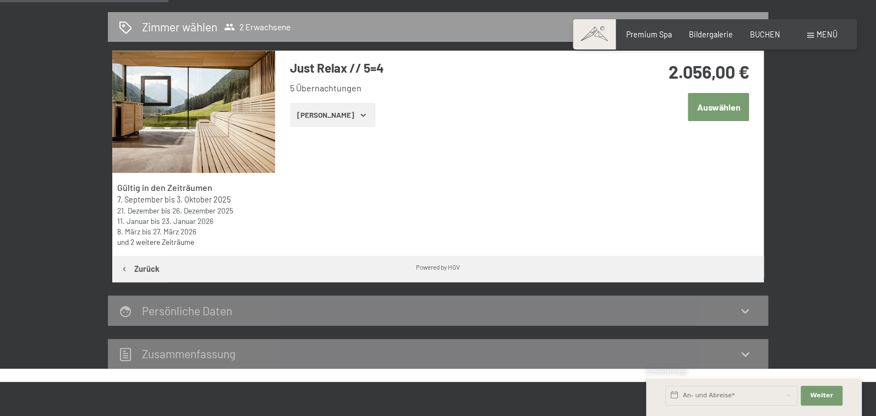
click at [359, 119] on icon "button" at bounding box center [363, 115] width 9 height 9
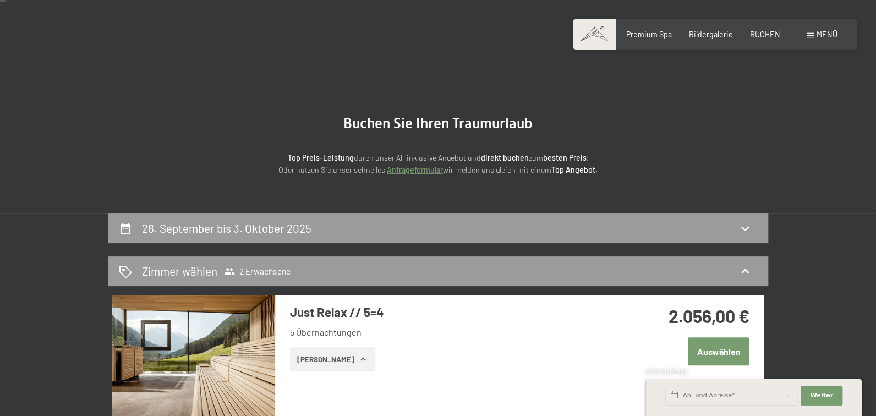
scroll to position [0, 0]
